Goal: Subscribe to service/newsletter

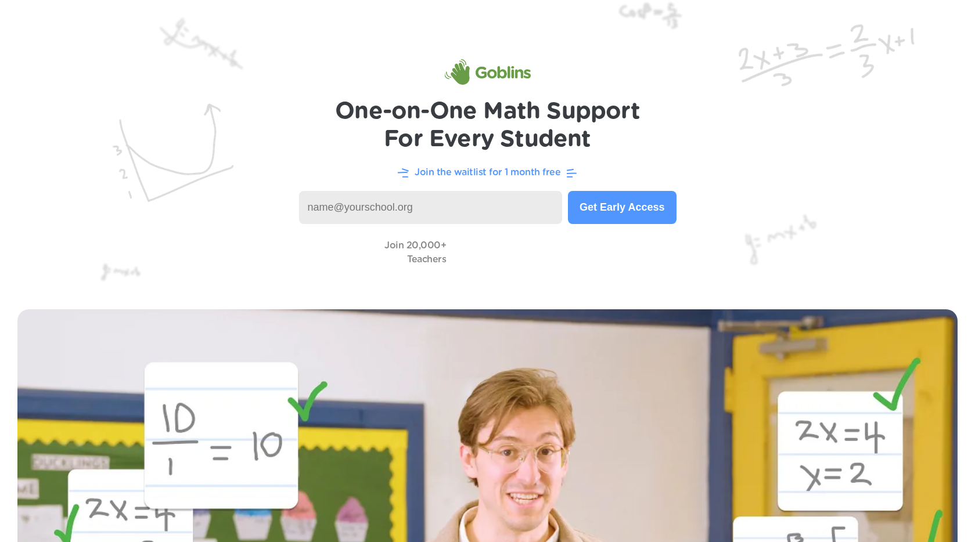
click at [481, 207] on input at bounding box center [431, 207] width 264 height 33
paste input "[EMAIL_ADDRESS][DOMAIN_NAME]"
type input "[EMAIL_ADDRESS][DOMAIN_NAME]"
click at [608, 215] on button "Get Early Access" at bounding box center [622, 207] width 108 height 33
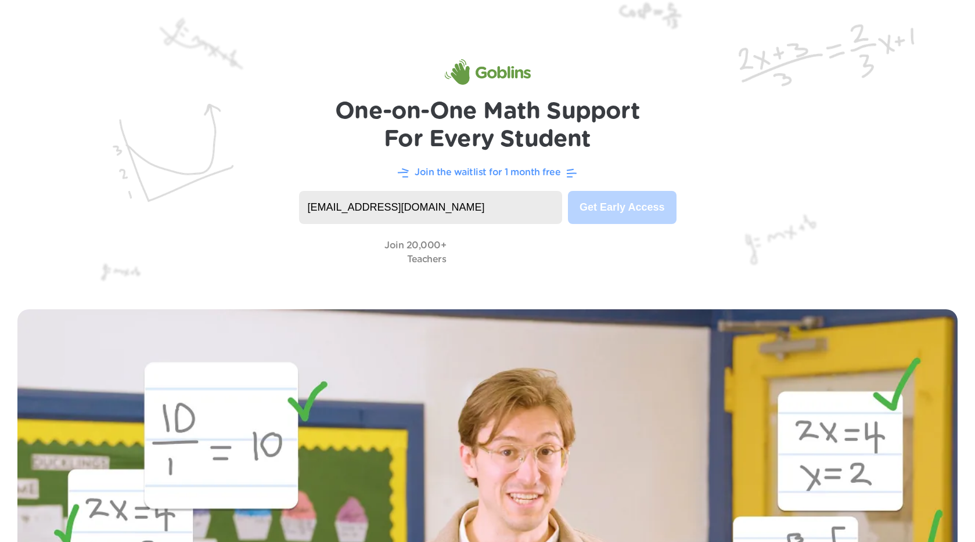
scroll to position [3, 0]
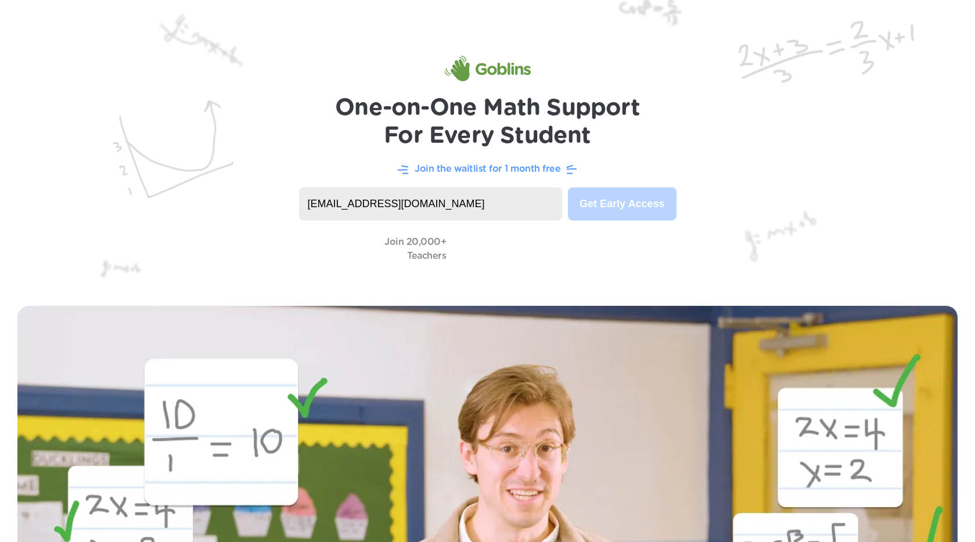
drag, startPoint x: 505, startPoint y: 116, endPoint x: 412, endPoint y: 55, distance: 110.3
click at [485, 106] on h1 "One-on-One Math Support For Every Student" at bounding box center [487, 122] width 305 height 56
click at [479, 62] on img at bounding box center [488, 69] width 86 height 26
click at [490, 98] on h1 "One-on-One Math Support For Every Student" at bounding box center [487, 122] width 305 height 56
